Goal: Information Seeking & Learning: Find specific page/section

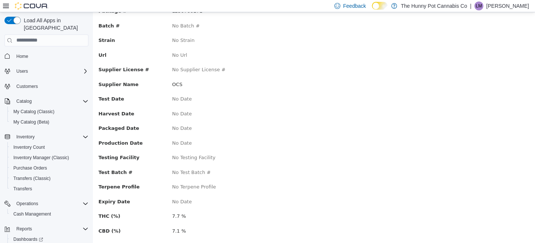
scroll to position [89, 0]
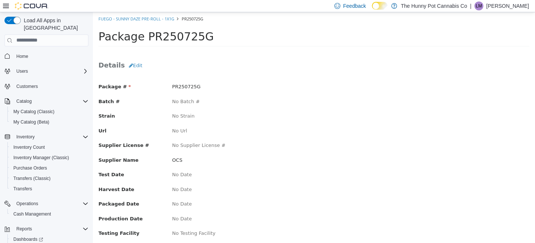
scroll to position [89, 0]
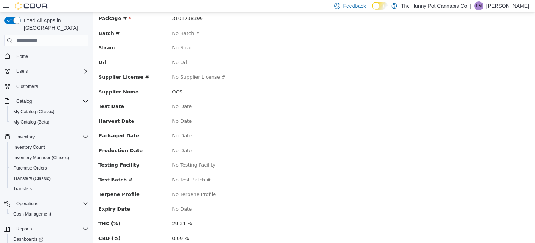
scroll to position [89, 0]
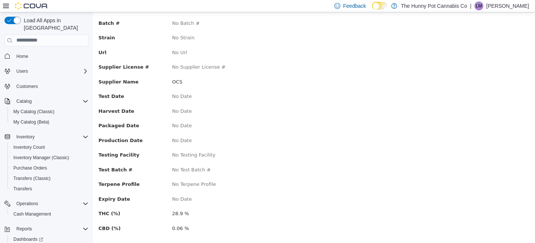
scroll to position [89, 0]
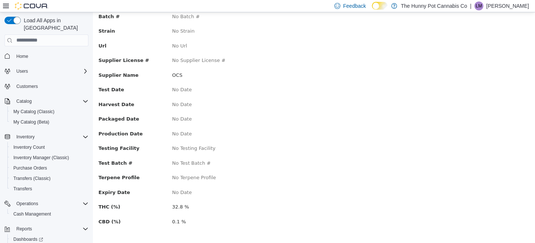
scroll to position [89, 0]
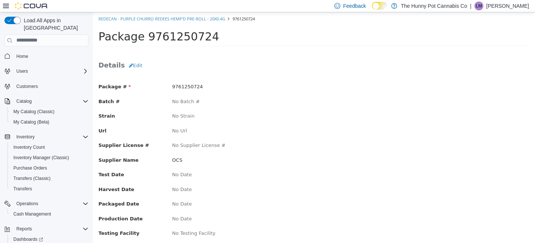
scroll to position [89, 0]
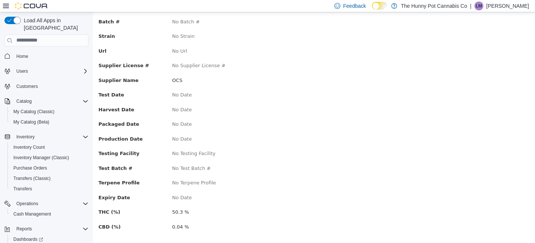
scroll to position [89, 0]
